Goal: Task Accomplishment & Management: Use online tool/utility

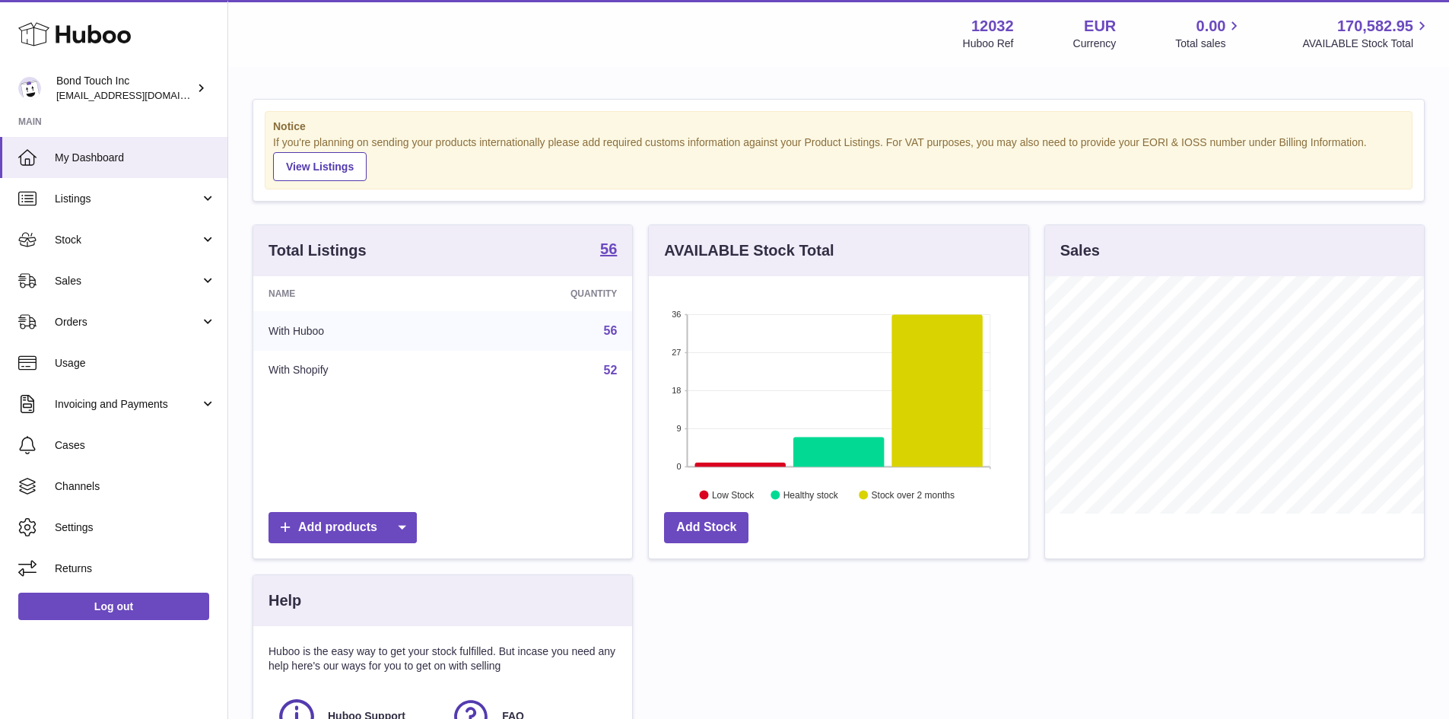
scroll to position [237, 380]
click at [607, 334] on link "56" at bounding box center [611, 330] width 14 height 13
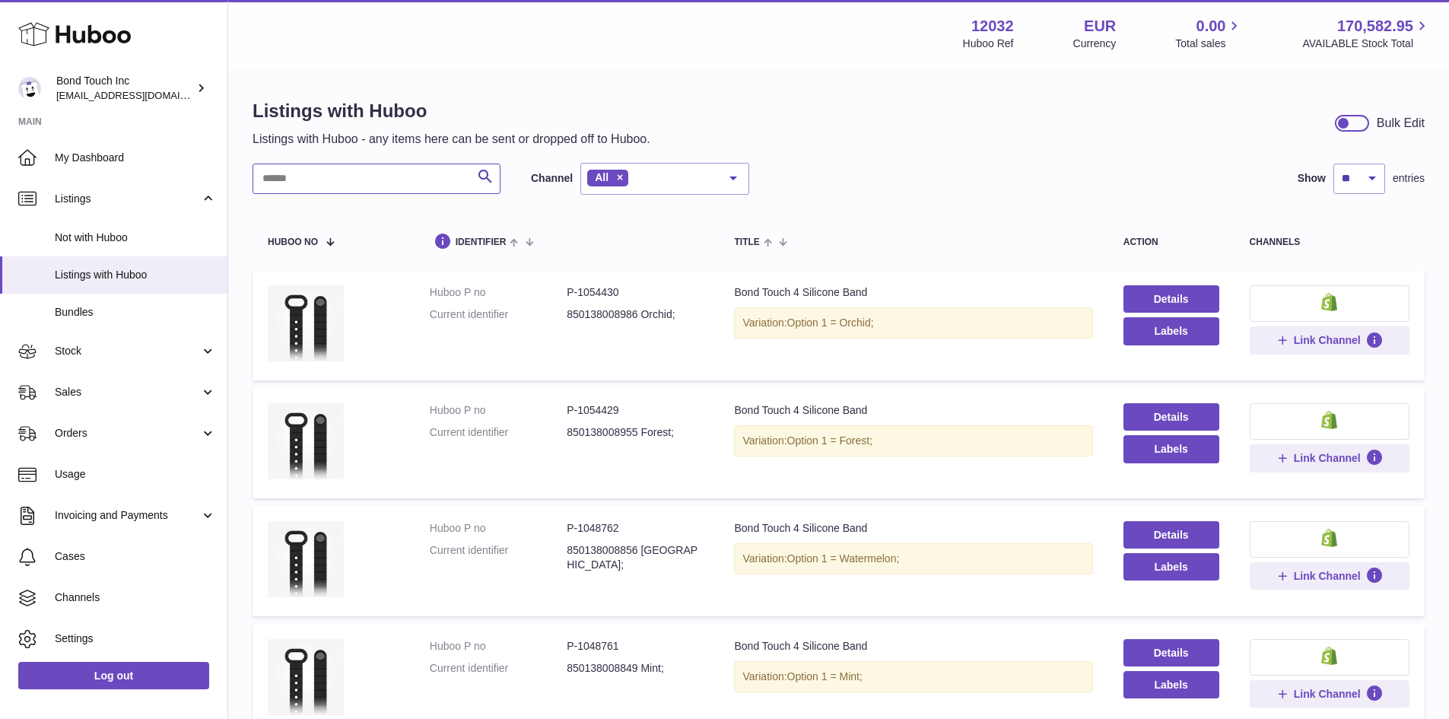
click at [306, 179] on input "text" at bounding box center [377, 179] width 248 height 30
paste input "*****"
type input "*****"
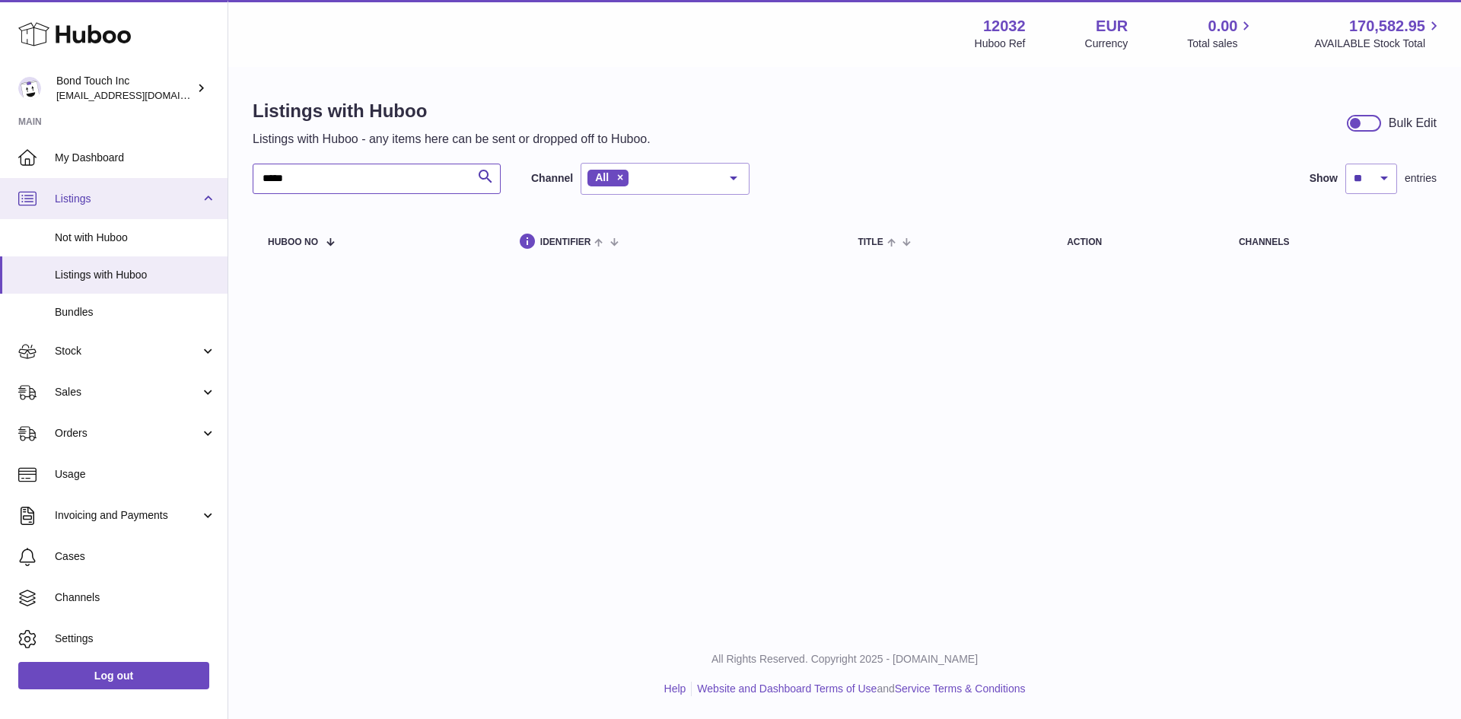
drag, startPoint x: 306, startPoint y: 179, endPoint x: 206, endPoint y: 180, distance: 99.7
click at [206, 180] on div "Huboo Bond Touch Inc [EMAIL_ADDRESS][DOMAIN_NAME] Main My Dashboard Listings No…" at bounding box center [730, 359] width 1461 height 719
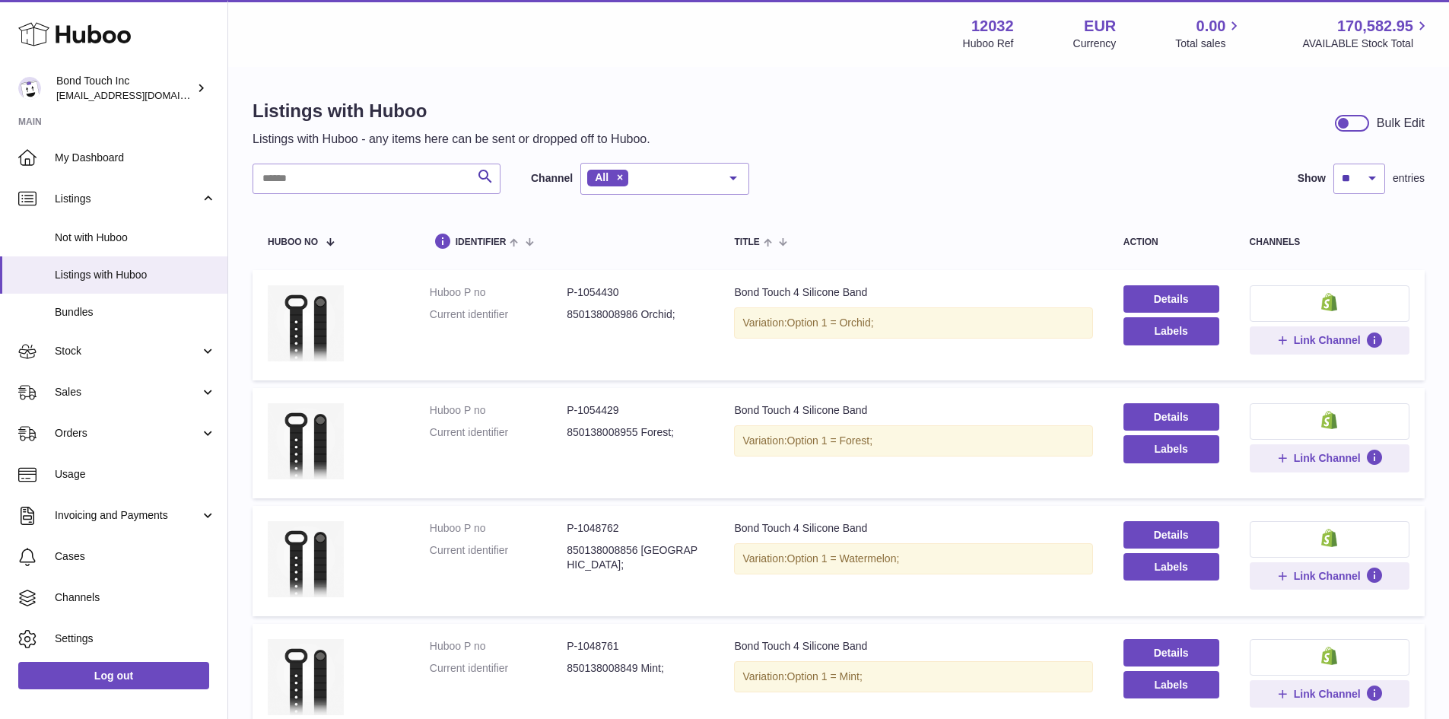
click at [589, 231] on th "identifier" at bounding box center [567, 240] width 305 height 45
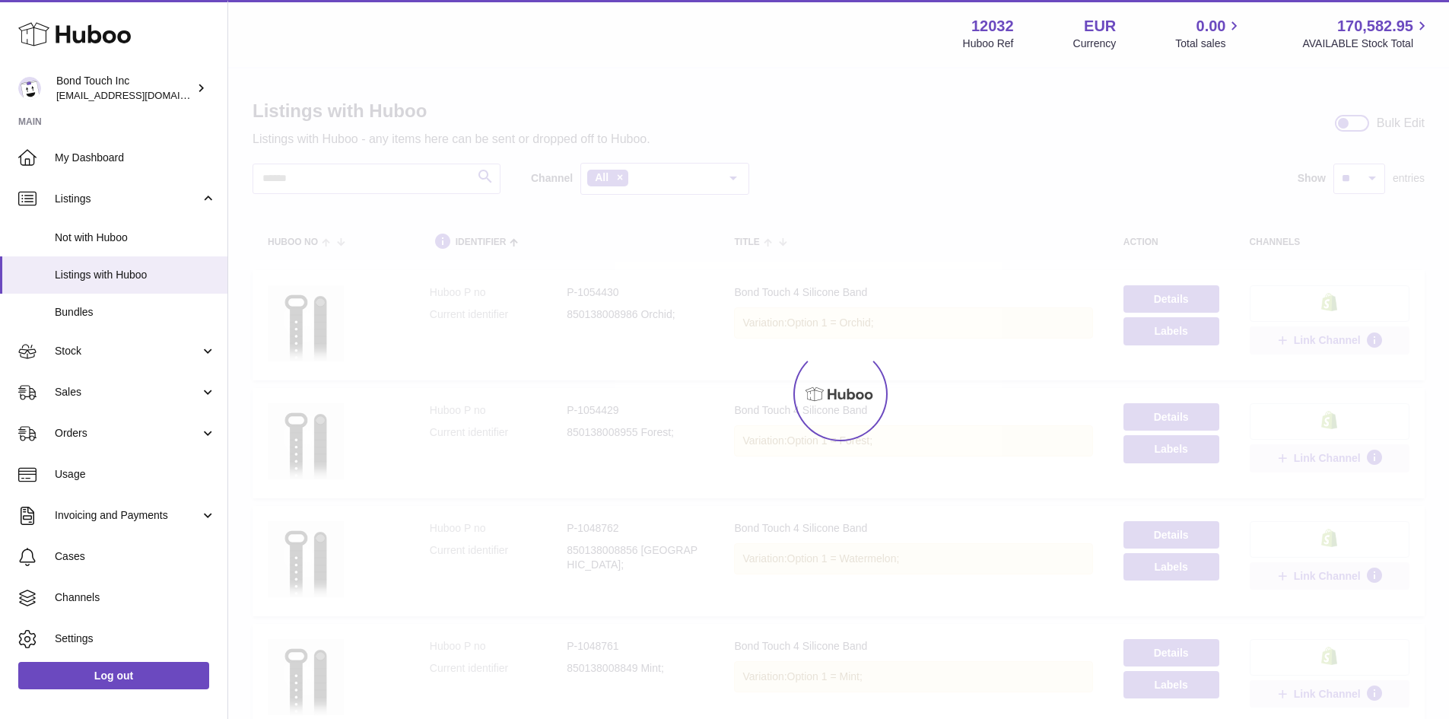
click at [589, 231] on div at bounding box center [838, 393] width 1221 height 651
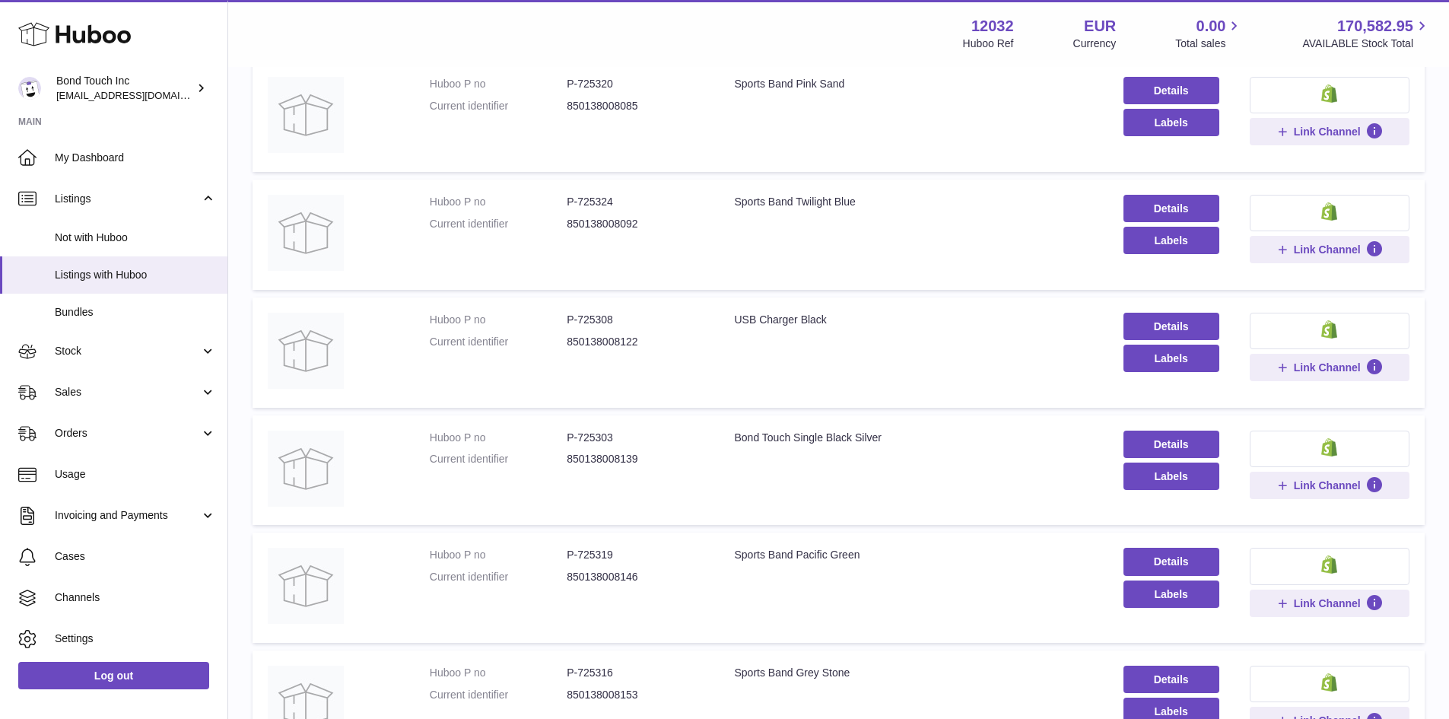
scroll to position [837, 0]
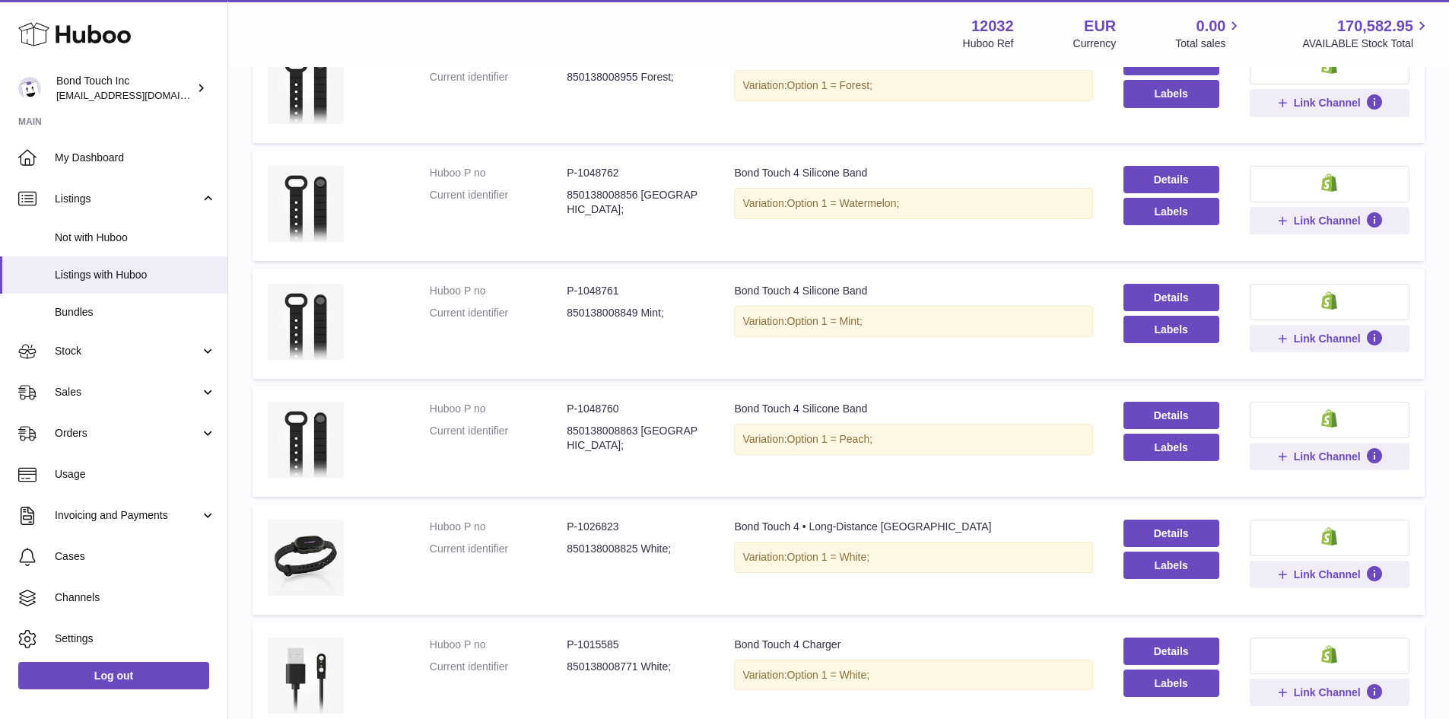
scroll to position [380, 0]
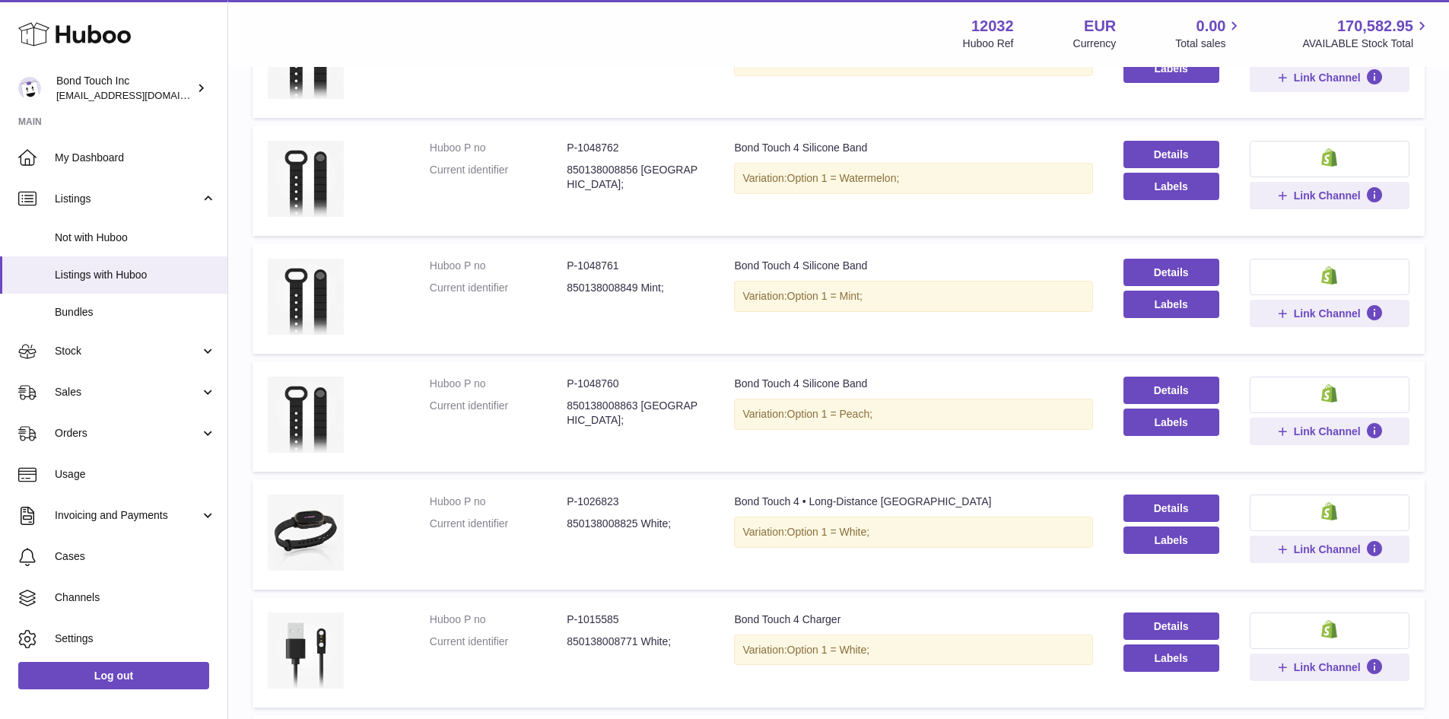
click at [597, 379] on dd "P-1048760" at bounding box center [635, 384] width 137 height 14
copy dd "1048760"
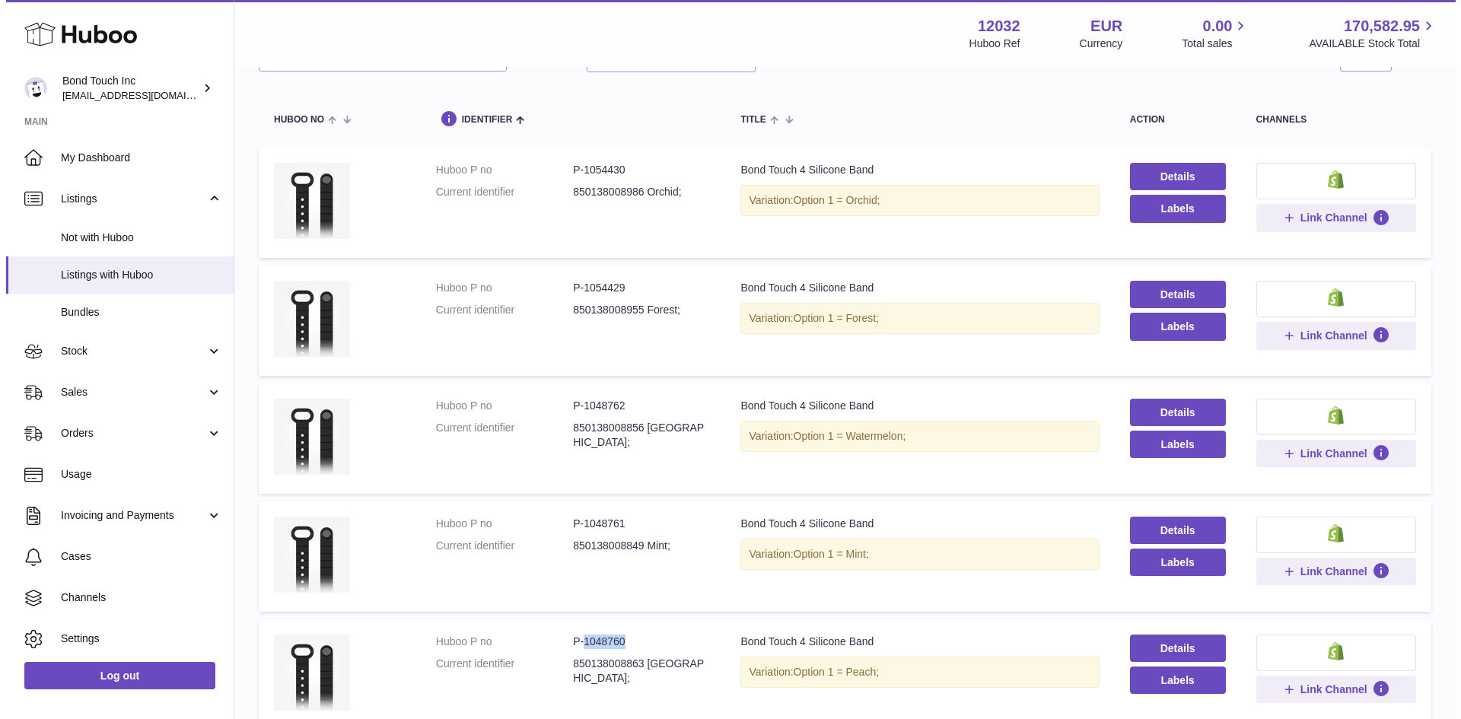
scroll to position [0, 0]
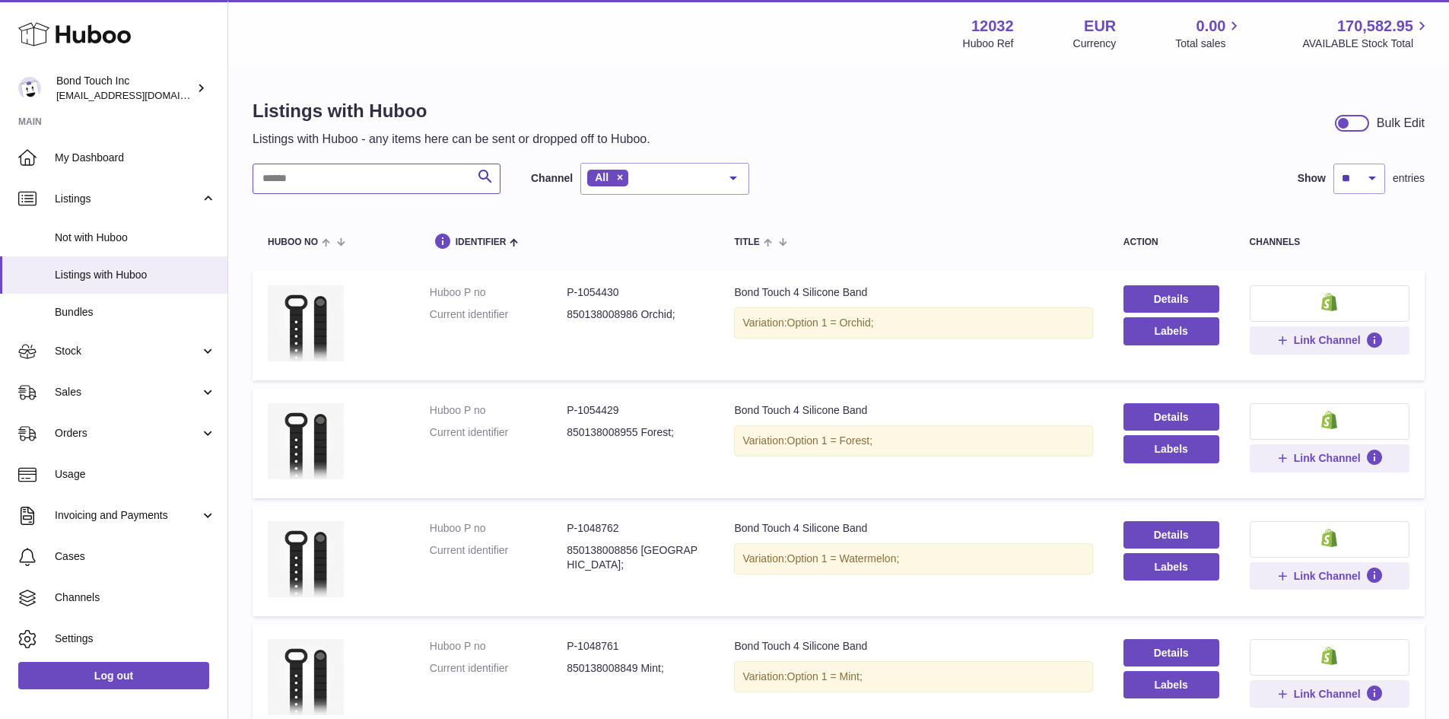
drag, startPoint x: 336, startPoint y: 180, endPoint x: 315, endPoint y: 182, distance: 21.4
click at [315, 182] on input "text" at bounding box center [377, 179] width 248 height 30
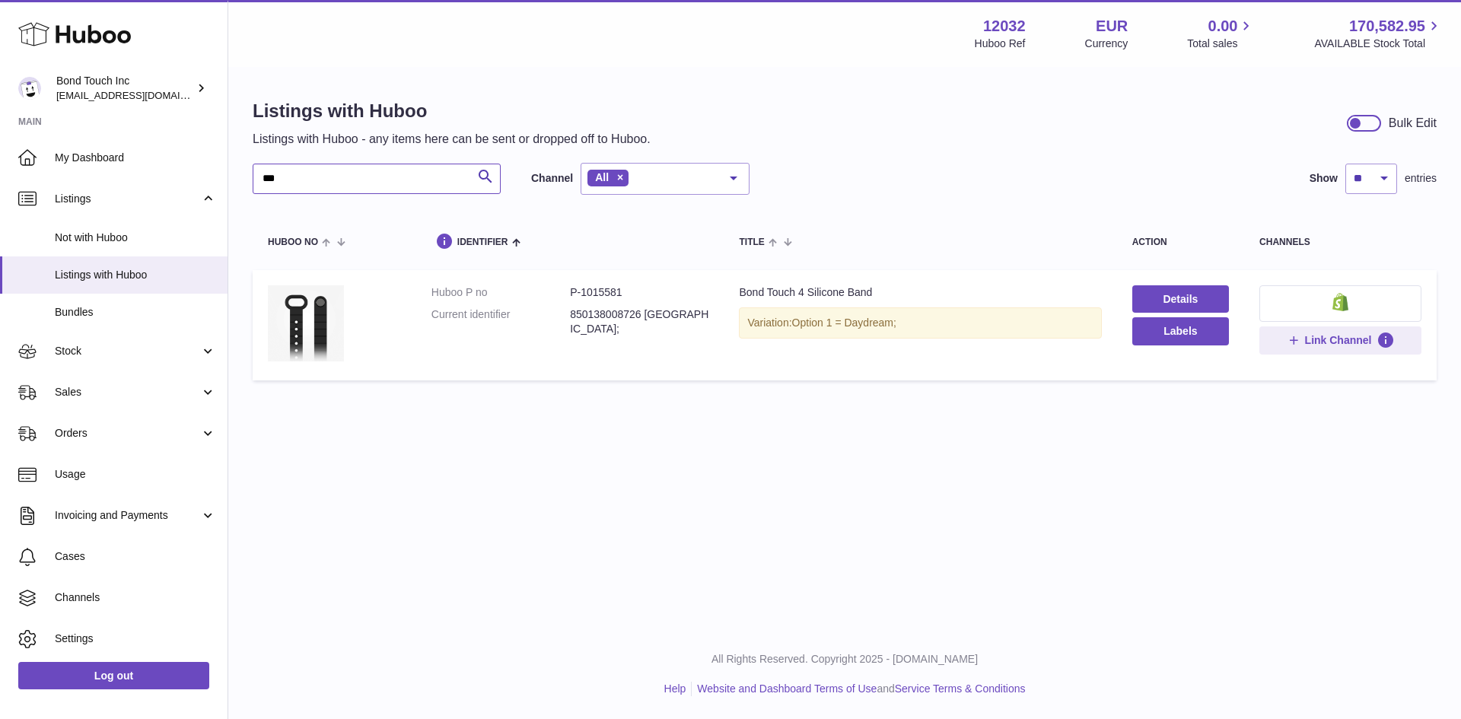
type input "***"
click at [593, 291] on dd "P-1015581" at bounding box center [639, 292] width 138 height 14
copy dd "1015581"
